Goal: Task Accomplishment & Management: Manage account settings

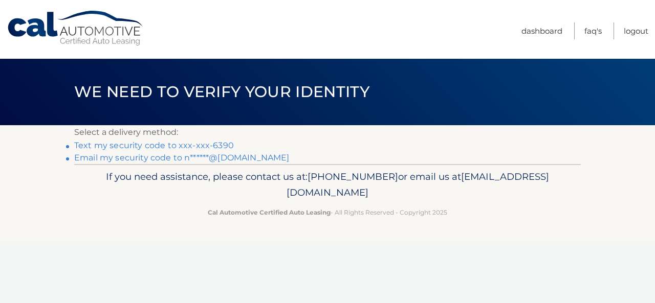
click at [202, 147] on link "Text my security code to xxx-xxx-6390" at bounding box center [154, 146] width 160 height 10
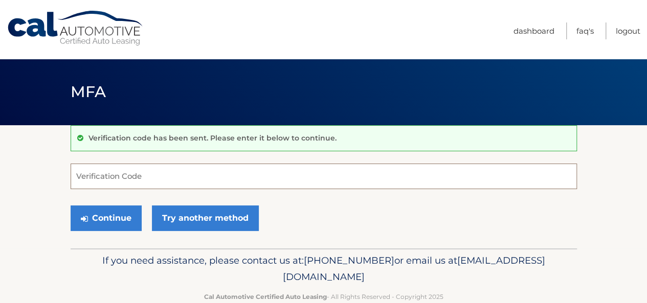
click at [188, 184] on input "Verification Code" at bounding box center [324, 177] width 506 height 26
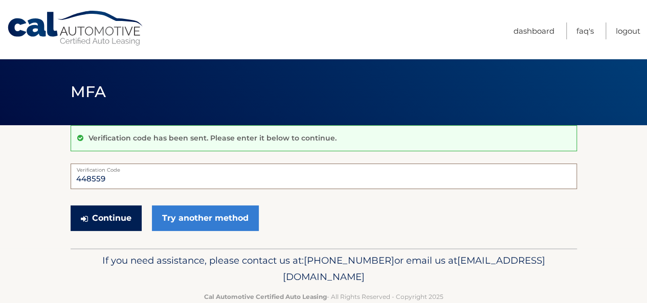
type input "448559"
click at [127, 217] on button "Continue" at bounding box center [106, 219] width 71 height 26
